Goal: Navigation & Orientation: Find specific page/section

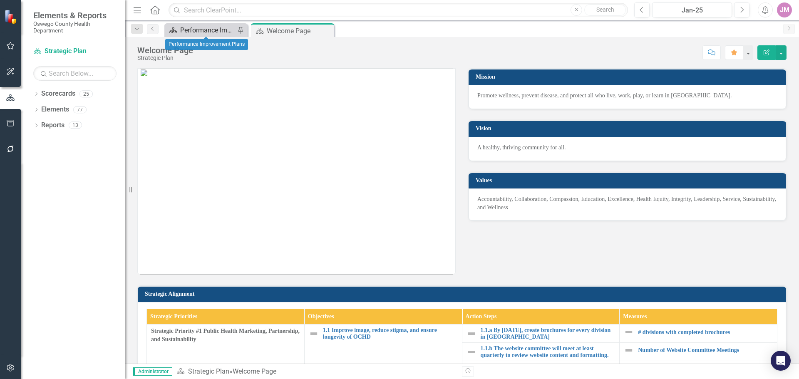
click at [213, 30] on div "Performance Improvement Plans" at bounding box center [207, 30] width 55 height 10
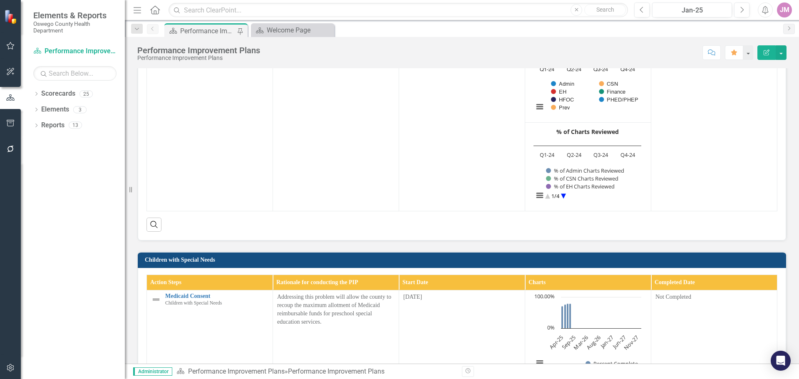
scroll to position [193, 0]
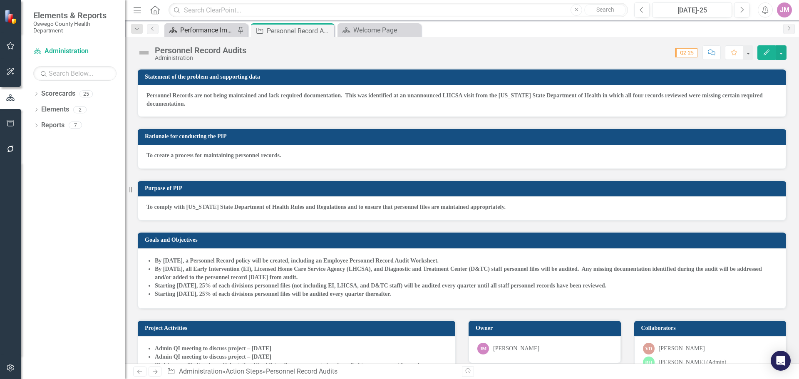
click at [214, 30] on div "Performance Improvement Plans" at bounding box center [207, 30] width 55 height 10
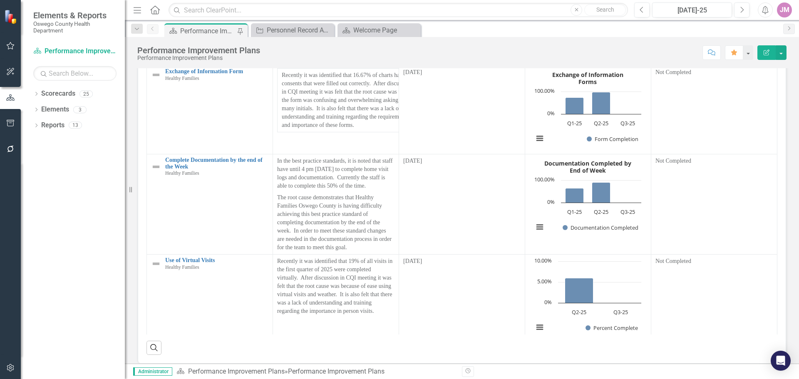
scroll to position [1581, 0]
click at [65, 91] on link "Scorecards" at bounding box center [58, 94] width 34 height 10
